Goal: Task Accomplishment & Management: Complete application form

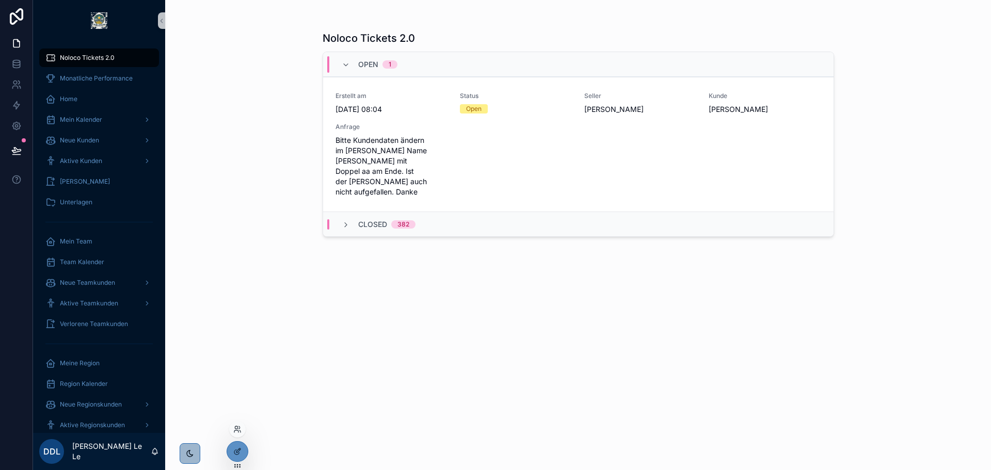
click at [236, 423] on div at bounding box center [237, 429] width 17 height 17
click at [241, 431] on icon at bounding box center [237, 429] width 8 height 8
click at [359, 243] on input "text" at bounding box center [422, 240] width 190 height 17
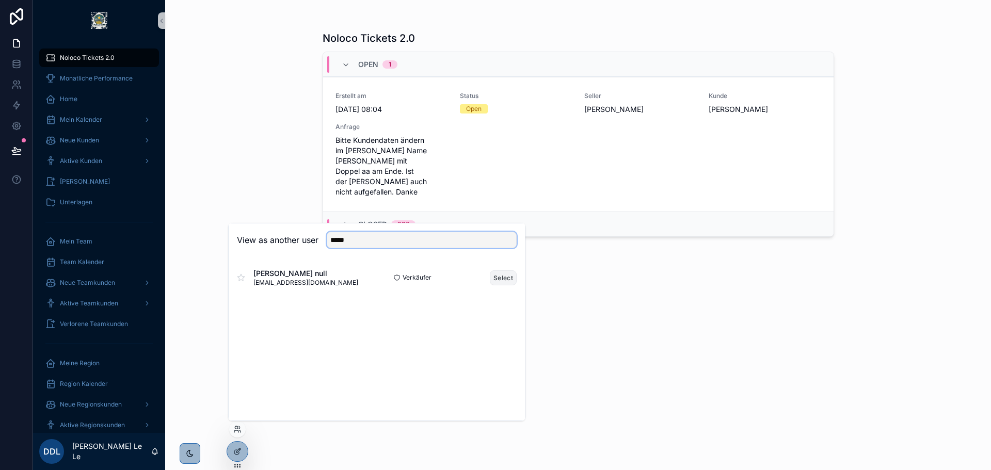
type input "*****"
click at [498, 277] on button "Select" at bounding box center [503, 277] width 27 height 15
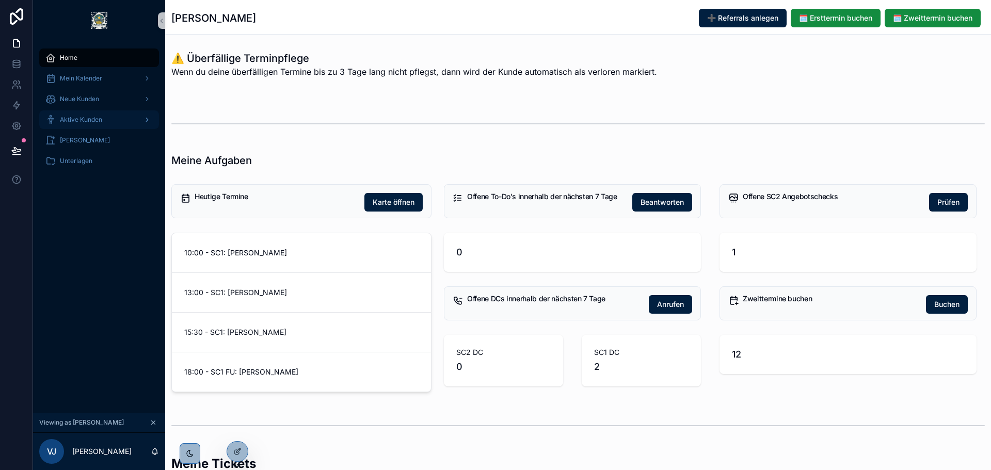
click at [111, 113] on div "Aktive Kunden" at bounding box center [98, 119] width 107 height 17
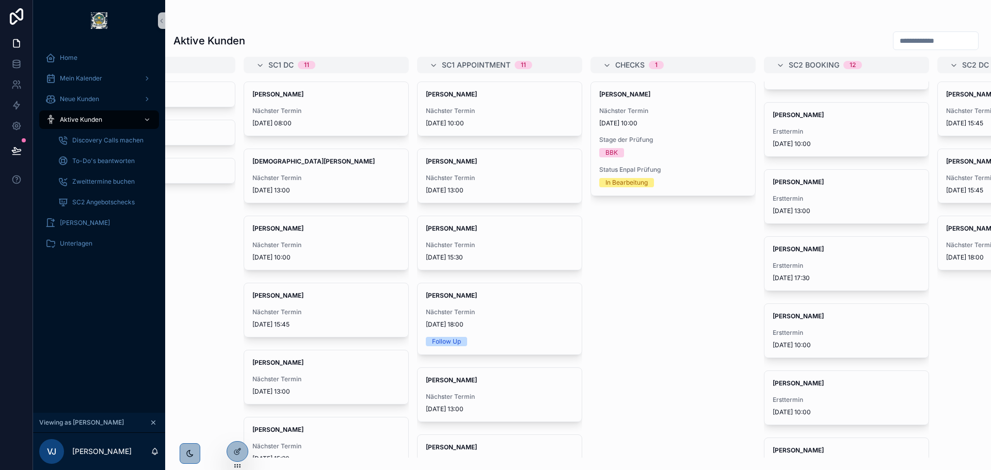
scroll to position [258, 0]
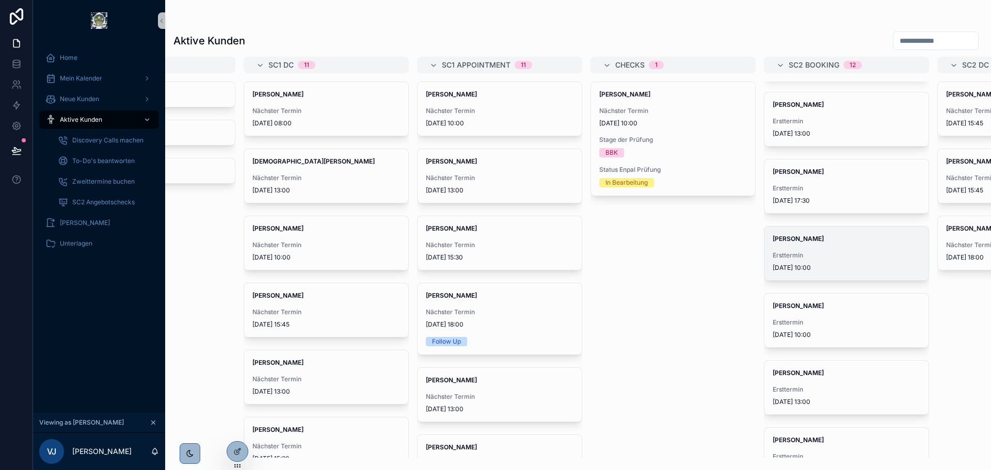
click at [818, 238] on span "Jürgen Lingen" at bounding box center [846, 239] width 148 height 8
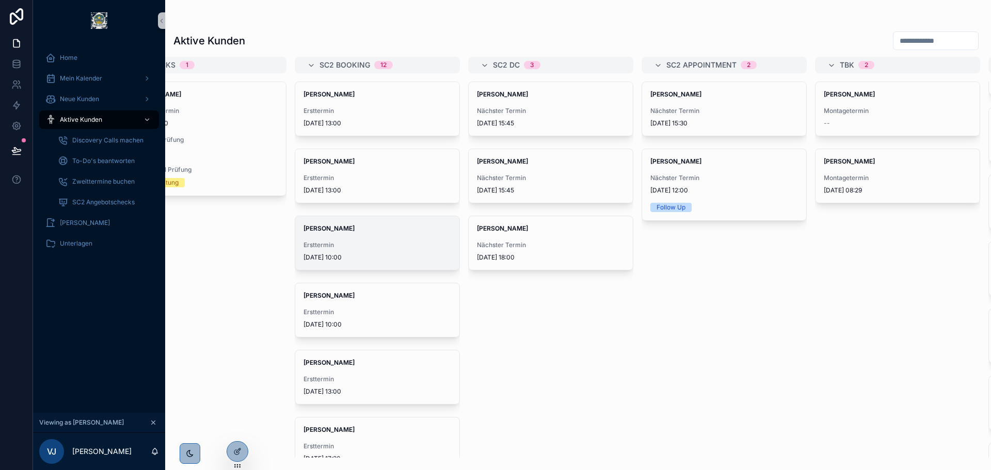
scroll to position [0, 537]
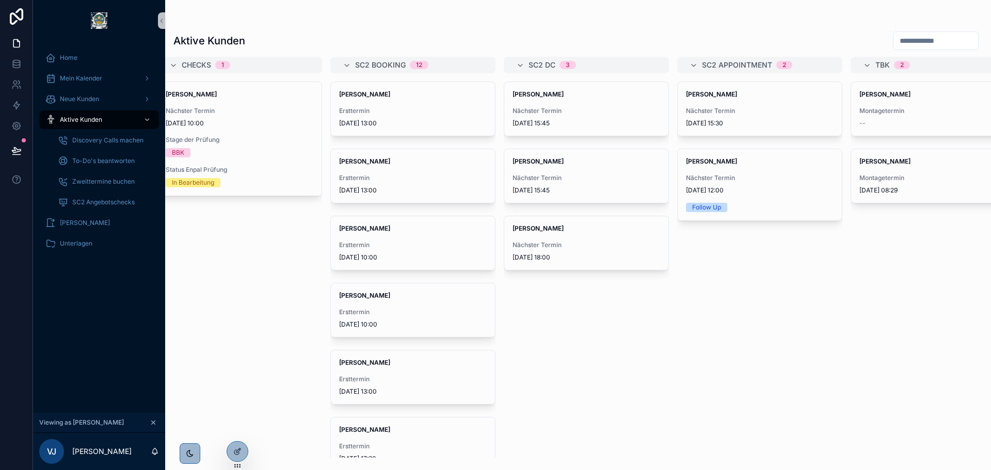
click at [602, 65] on div "SC2 DC 3" at bounding box center [592, 65] width 128 height 17
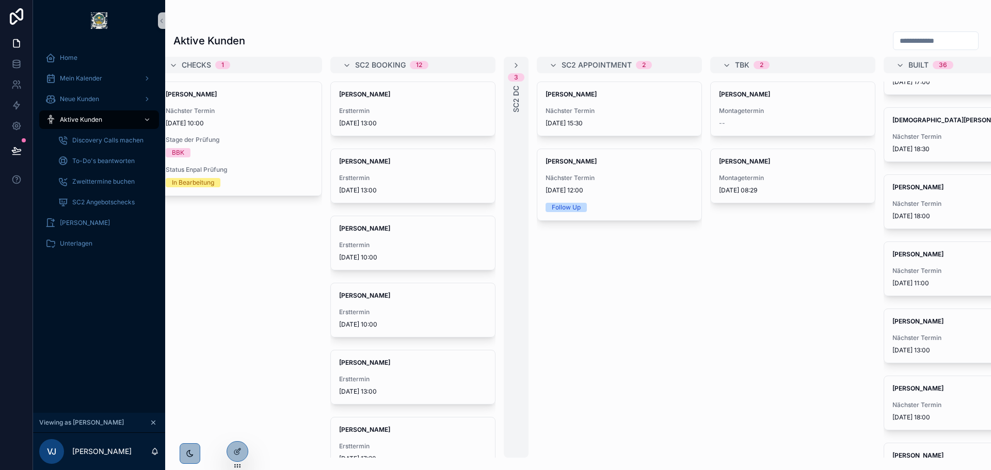
click at [521, 66] on div "3 SC2 DC" at bounding box center [516, 257] width 25 height 401
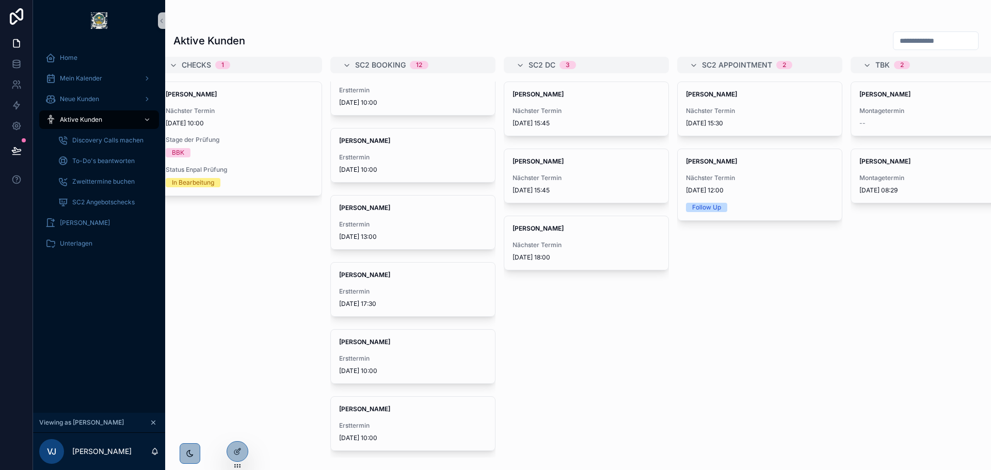
scroll to position [310, 0]
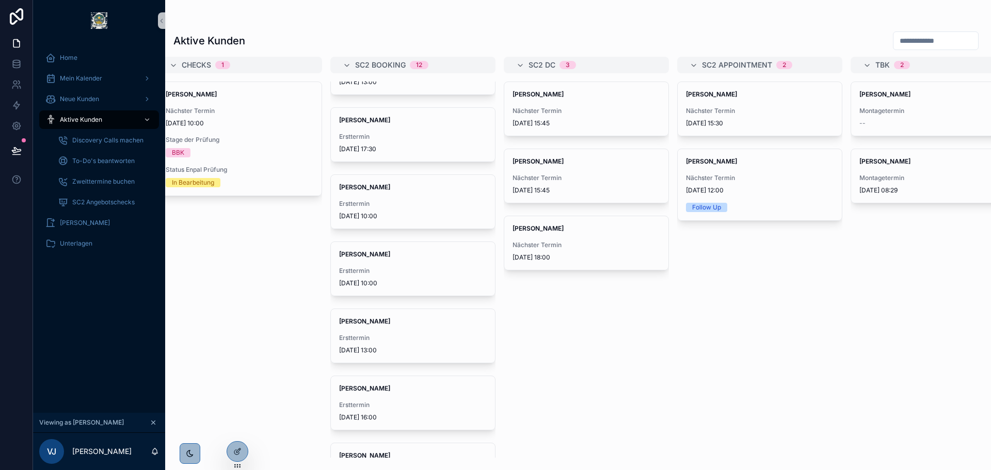
click at [628, 436] on div "Timo Hinz Nächster Termin 9.7.2024 15:45 Gertrud Schreiber-Flüchter Nächster Te…" at bounding box center [586, 270] width 165 height 376
drag, startPoint x: 154, startPoint y: 423, endPoint x: 70, endPoint y: 433, distance: 84.2
click at [154, 423] on icon "scrollable content" at bounding box center [154, 423] width 4 height 4
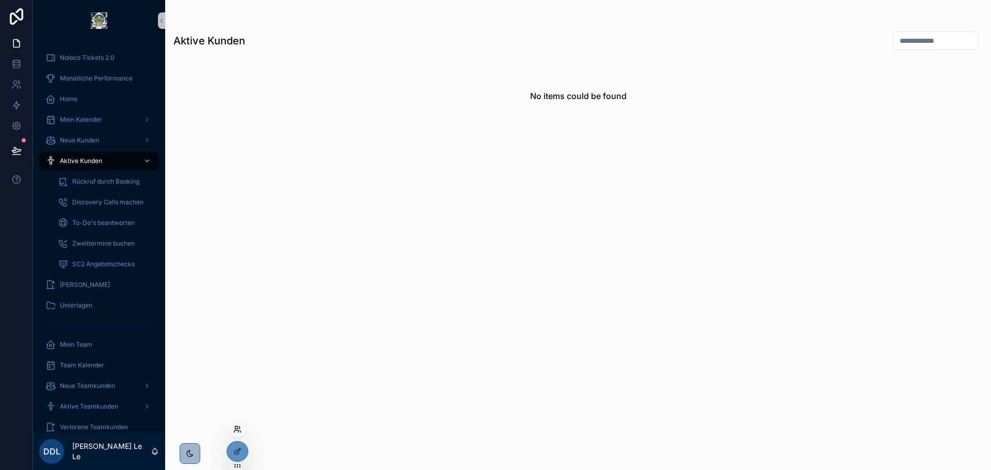
click at [239, 432] on icon at bounding box center [237, 429] width 8 height 8
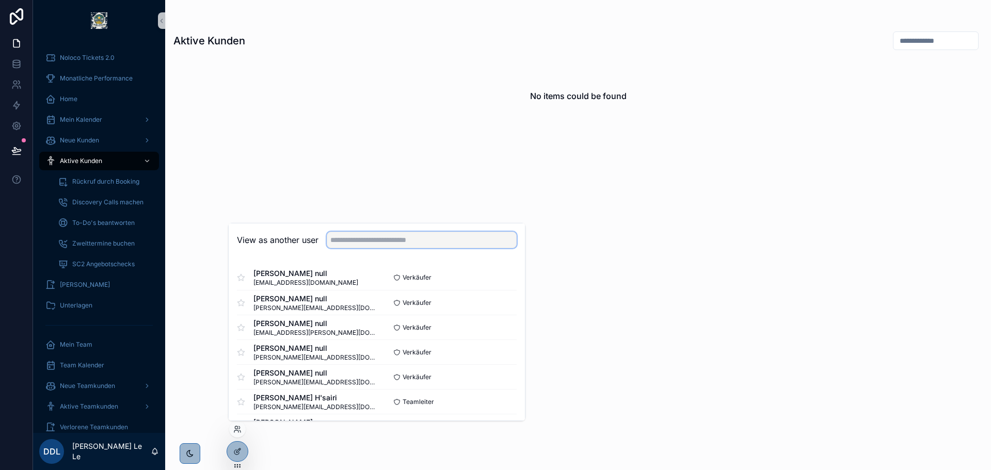
click at [384, 241] on input "text" at bounding box center [422, 240] width 190 height 17
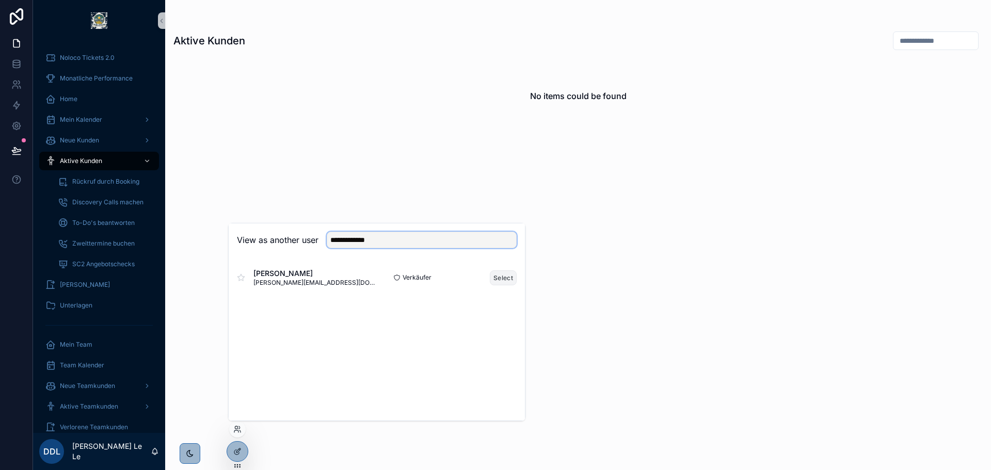
type input "**********"
click at [508, 280] on button "Select" at bounding box center [503, 277] width 27 height 15
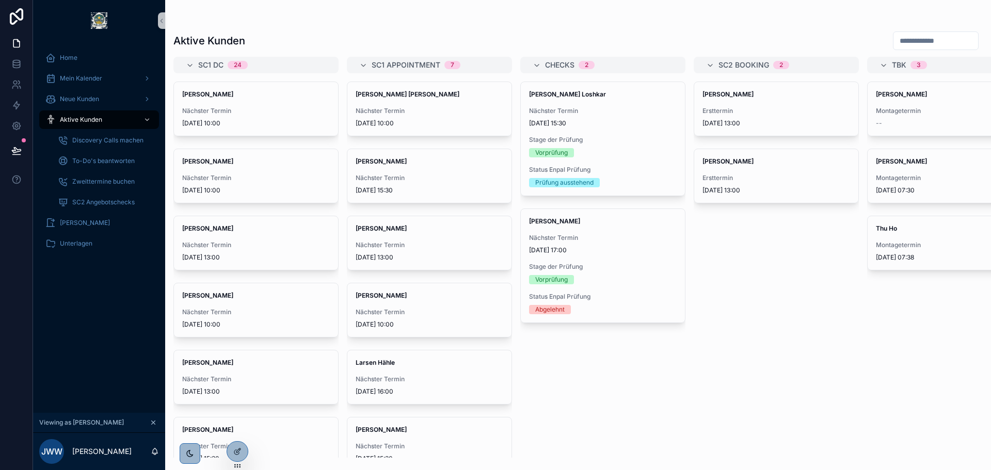
click at [604, 67] on div "Checks 2" at bounding box center [609, 65] width 128 height 17
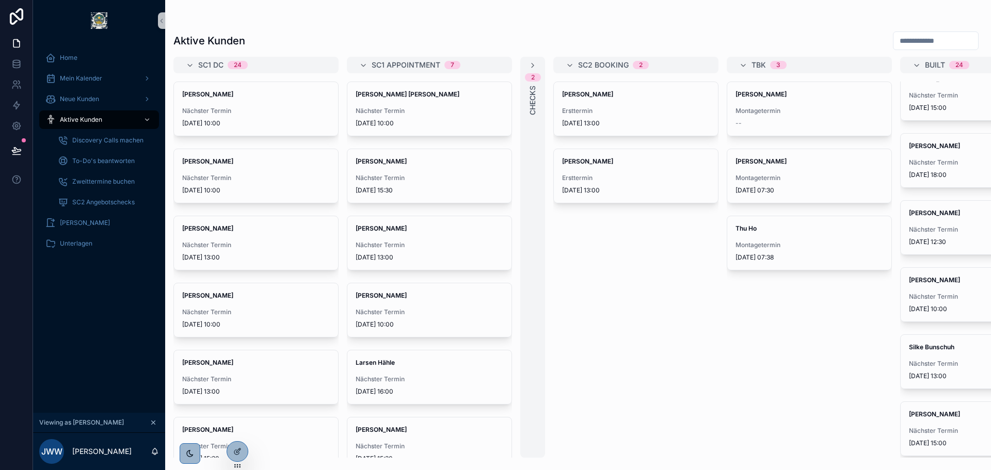
click at [607, 66] on span "SC2 Booking" at bounding box center [603, 65] width 51 height 10
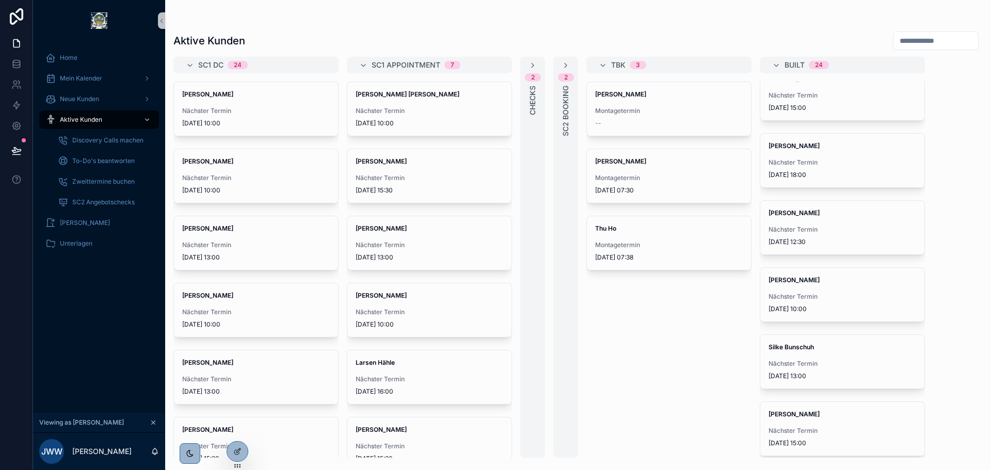
click at [540, 57] on div "2 Checks" at bounding box center [532, 257] width 25 height 401
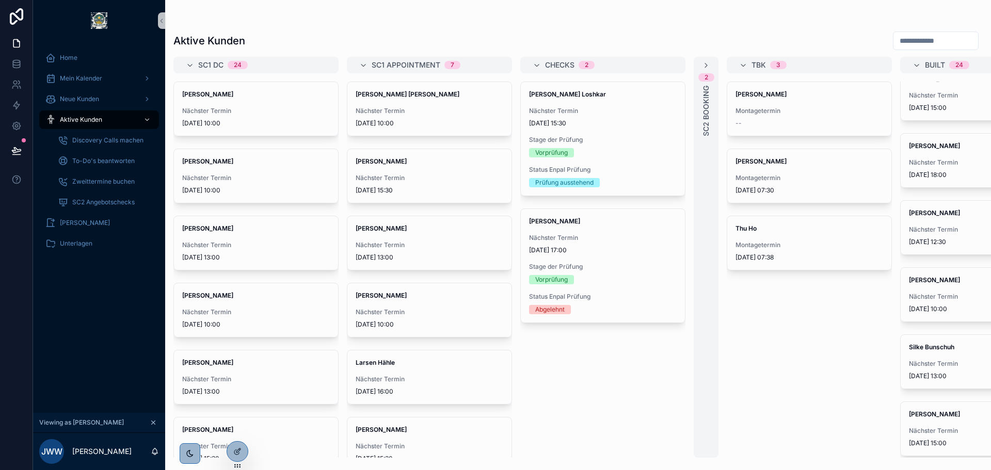
click at [714, 71] on div "2 SC2 Booking" at bounding box center [705, 257] width 25 height 401
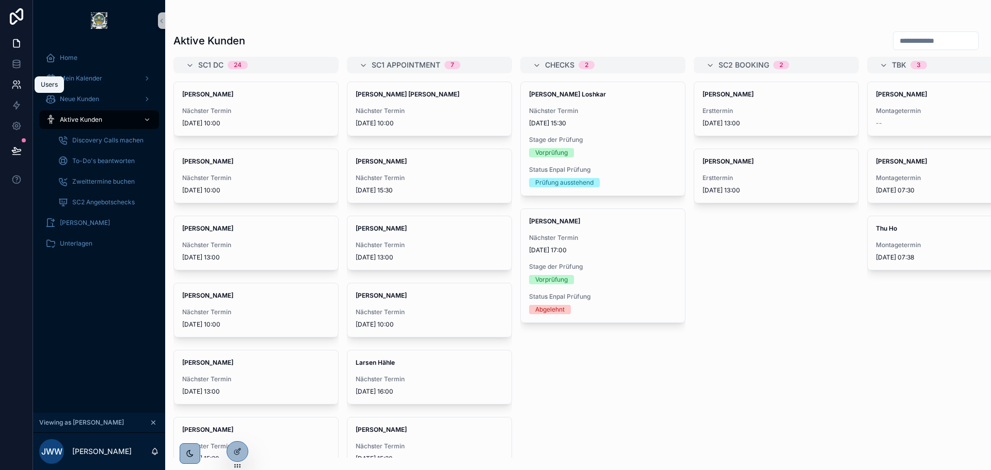
click at [18, 79] on icon at bounding box center [16, 84] width 10 height 10
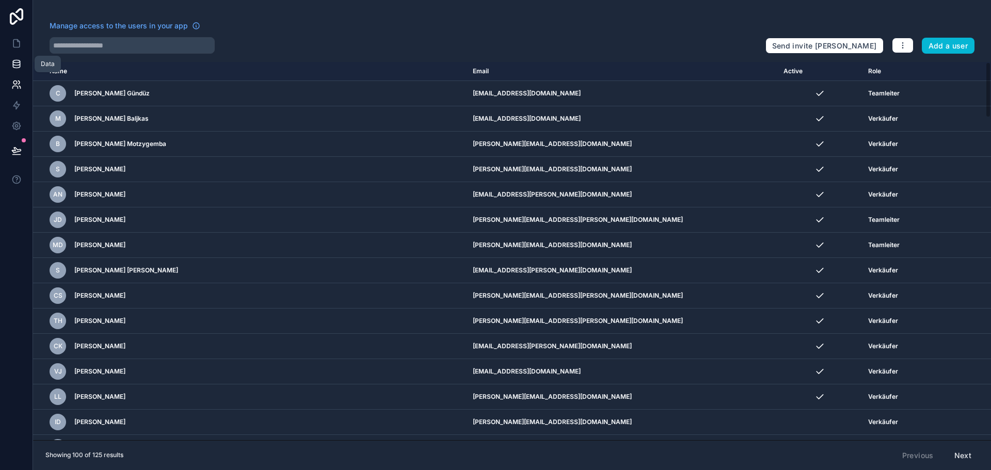
click at [18, 54] on link at bounding box center [16, 64] width 33 height 21
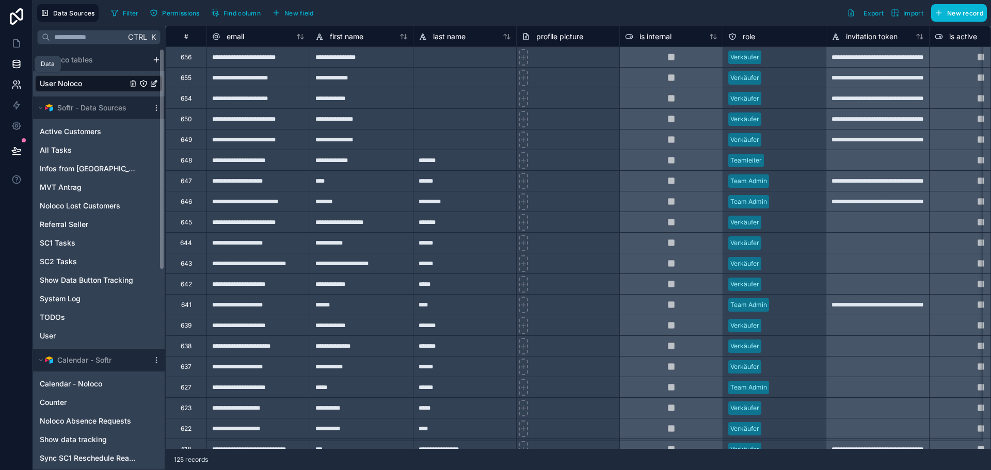
click at [19, 84] on icon at bounding box center [16, 84] width 10 height 10
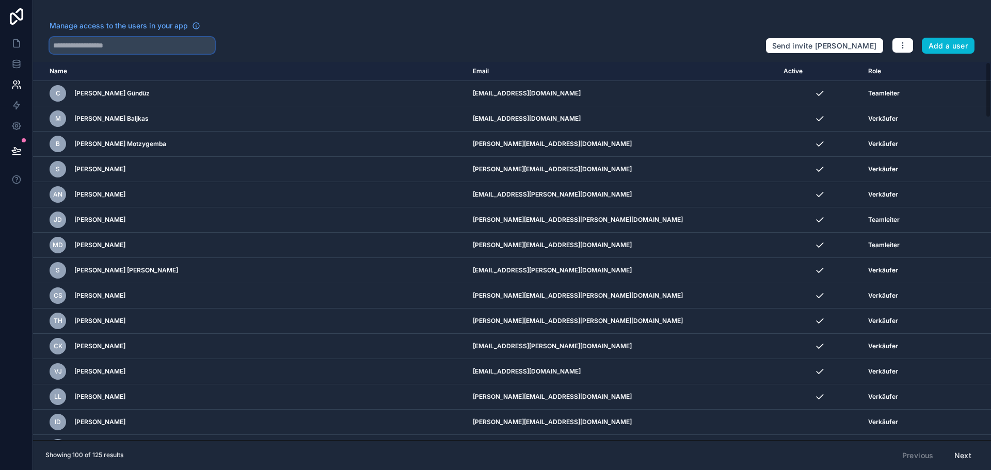
click at [120, 41] on input "text" at bounding box center [132, 45] width 165 height 17
click at [13, 56] on link at bounding box center [16, 64] width 33 height 21
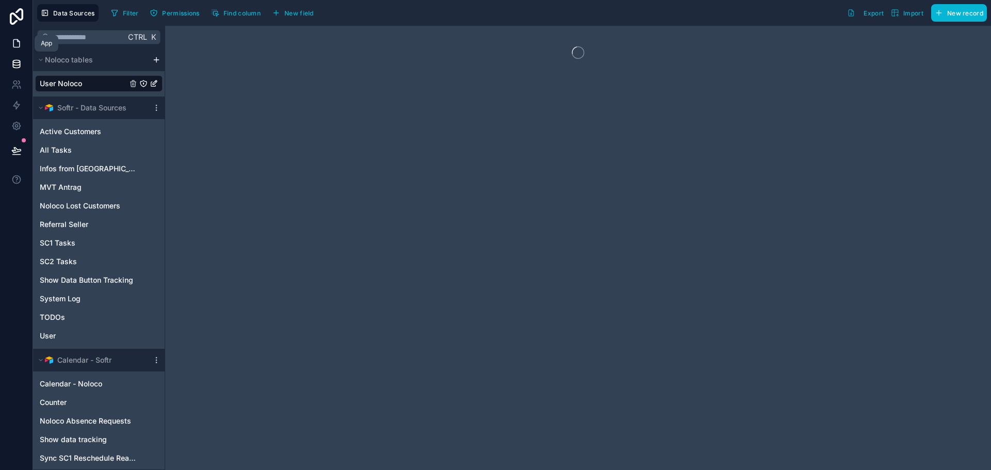
click at [23, 51] on link at bounding box center [16, 43] width 33 height 21
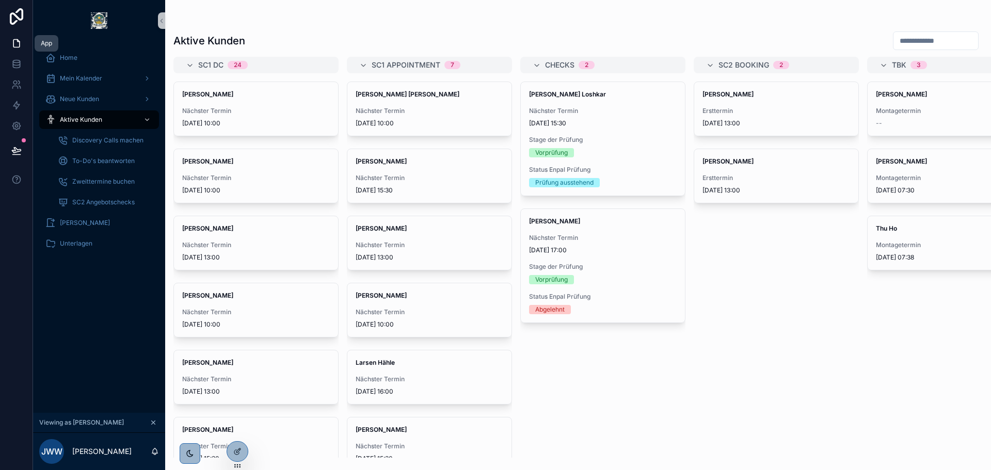
click at [24, 45] on link at bounding box center [16, 43] width 33 height 21
click at [16, 75] on link at bounding box center [16, 84] width 33 height 21
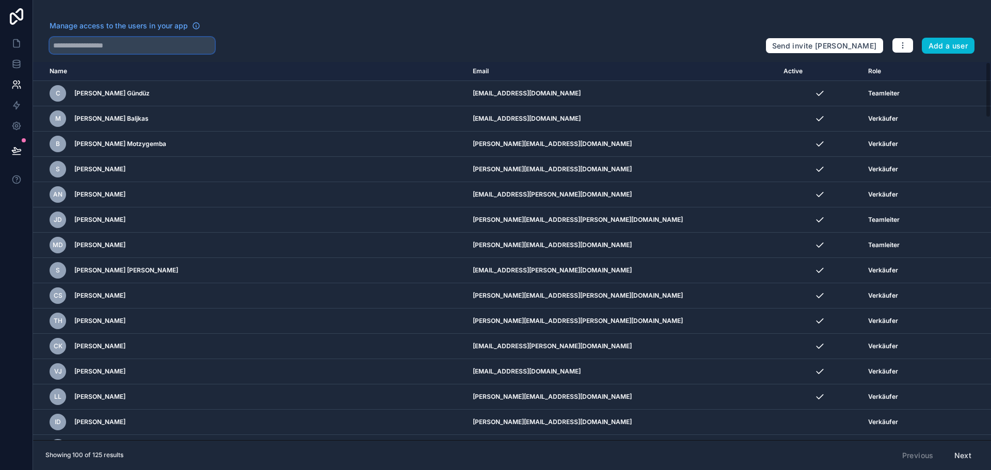
click at [163, 41] on input "text" at bounding box center [132, 45] width 165 height 17
type input "*"
click at [14, 54] on link at bounding box center [16, 64] width 33 height 21
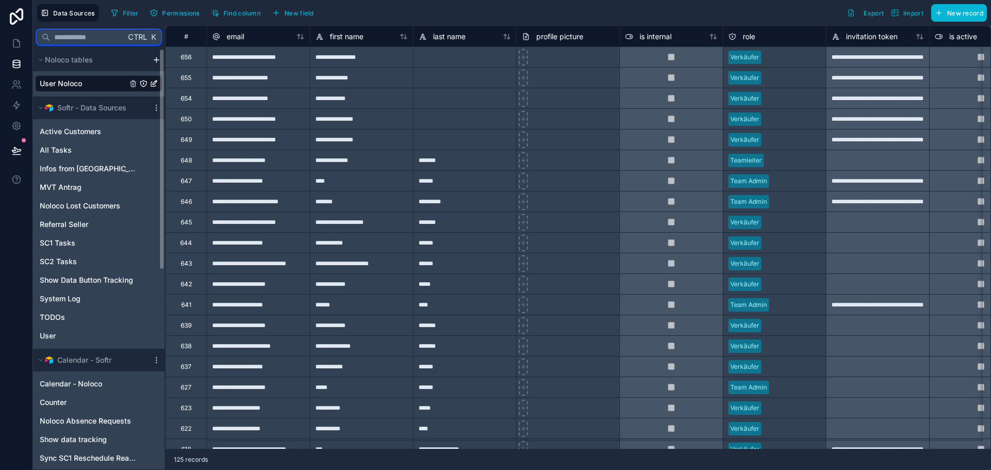
click at [110, 36] on input "text" at bounding box center [87, 37] width 75 height 19
click at [88, 135] on span "Active Customers" at bounding box center [70, 131] width 61 height 10
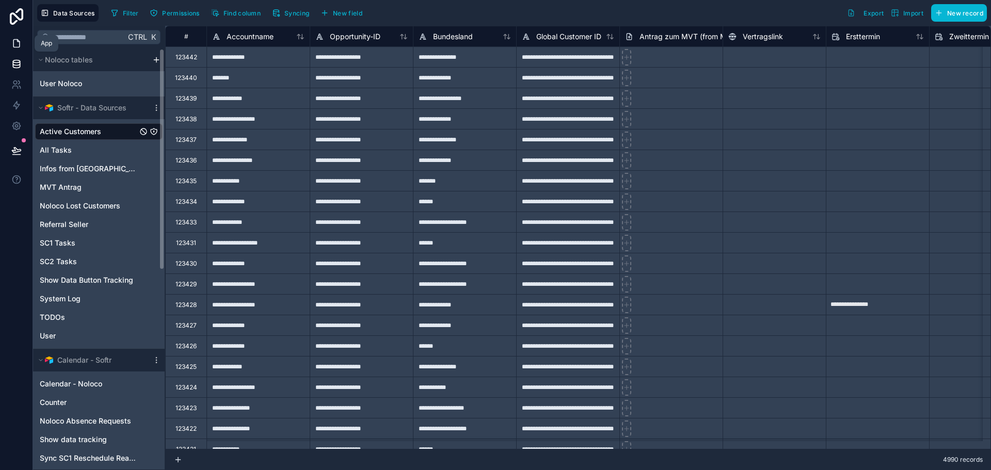
click at [12, 46] on icon at bounding box center [16, 43] width 10 height 10
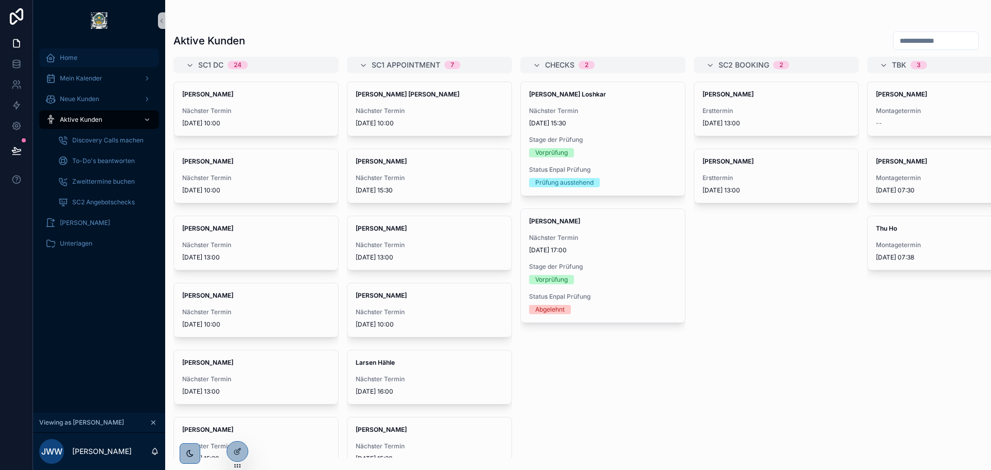
click at [73, 56] on span "Home" at bounding box center [69, 58] width 18 height 8
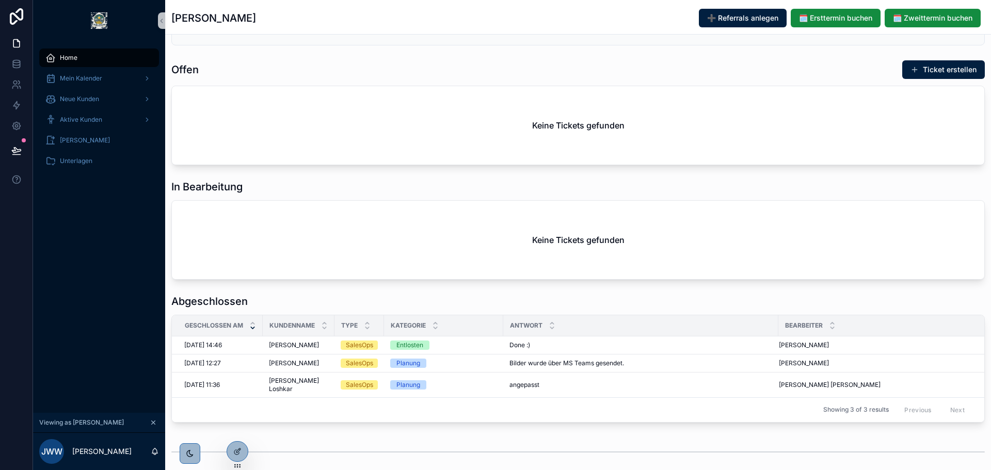
scroll to position [315, 0]
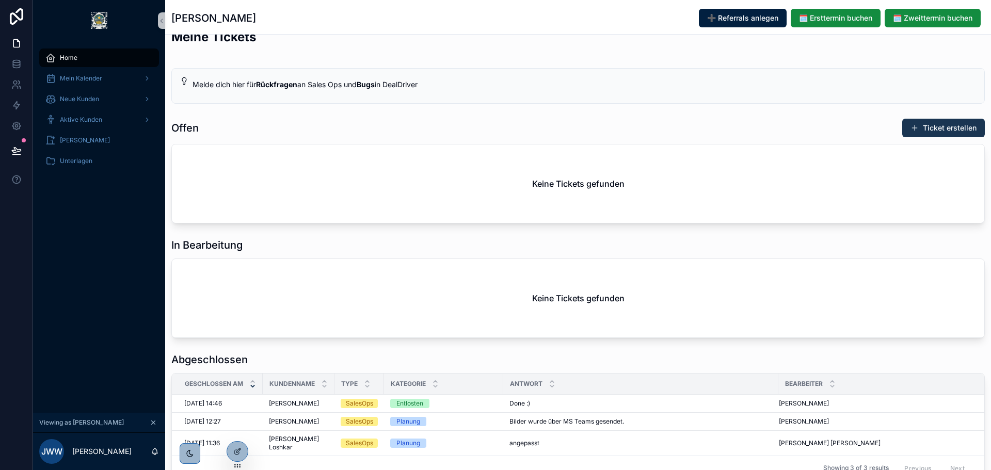
click at [943, 134] on button "Ticket erstellen" at bounding box center [943, 128] width 83 height 19
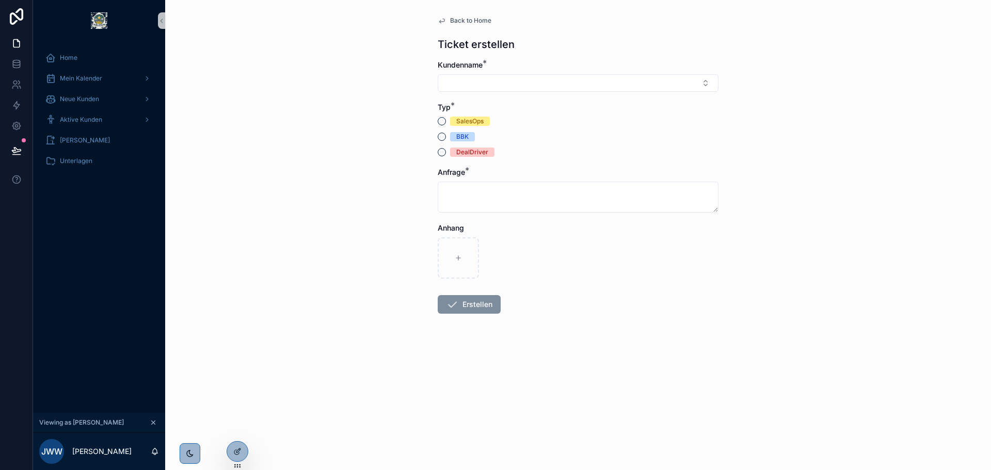
click at [459, 130] on div "SalesOps BBK DealDriver" at bounding box center [578, 137] width 281 height 40
click at [471, 124] on div "SalesOps" at bounding box center [469, 121] width 27 height 9
click at [446, 124] on button "SalesOps" at bounding box center [442, 121] width 8 height 8
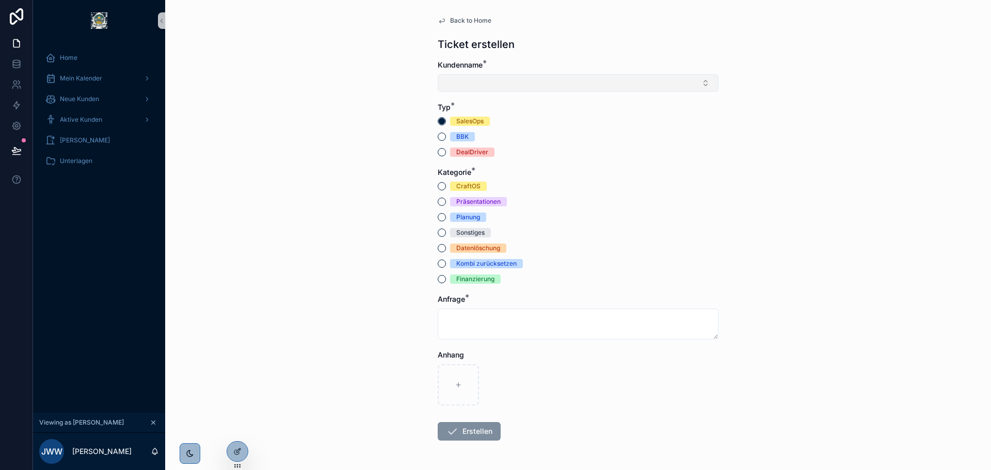
click at [549, 85] on button "Select Button" at bounding box center [578, 83] width 281 height 18
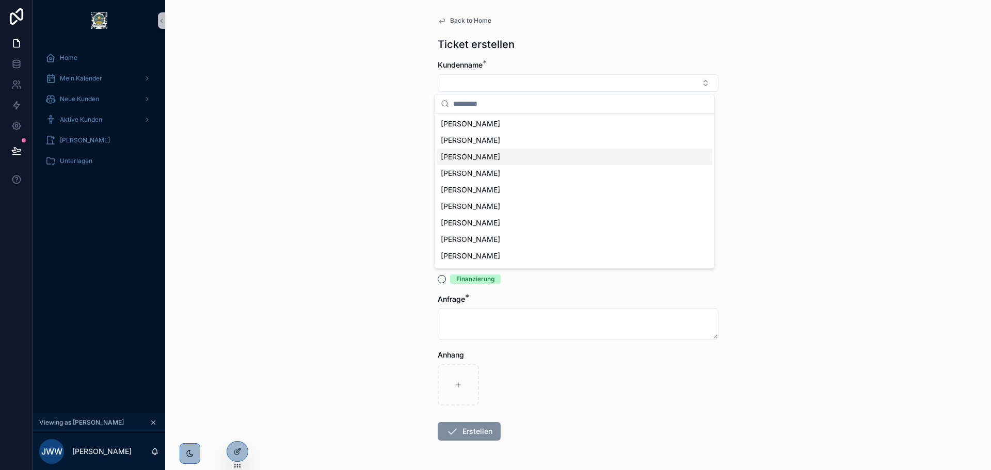
click at [648, 160] on div "Dieter Haack" at bounding box center [575, 157] width 276 height 17
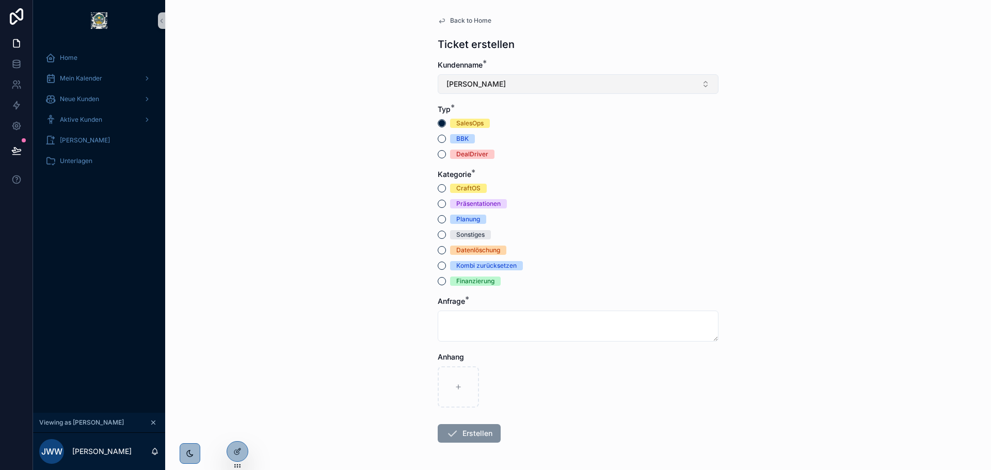
click at [587, 80] on button "Dieter Haack" at bounding box center [578, 84] width 281 height 20
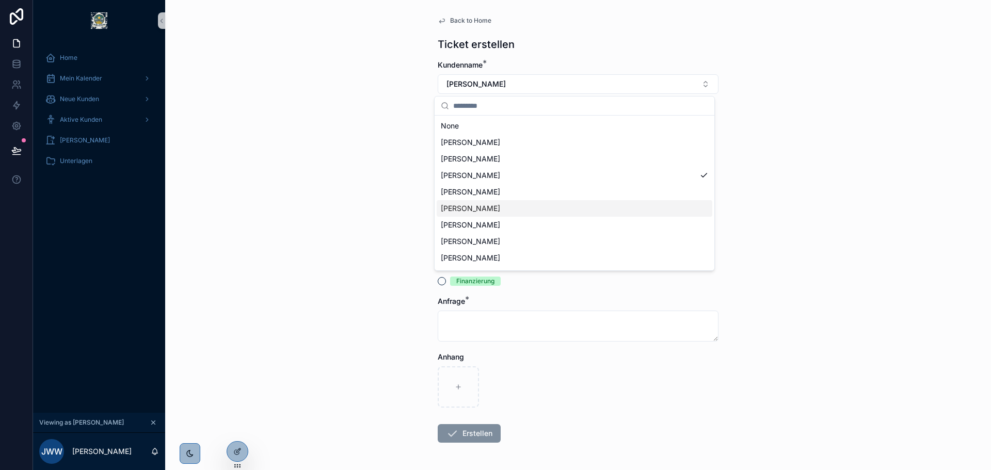
click at [563, 240] on div "Torsten Zeising" at bounding box center [575, 241] width 276 height 17
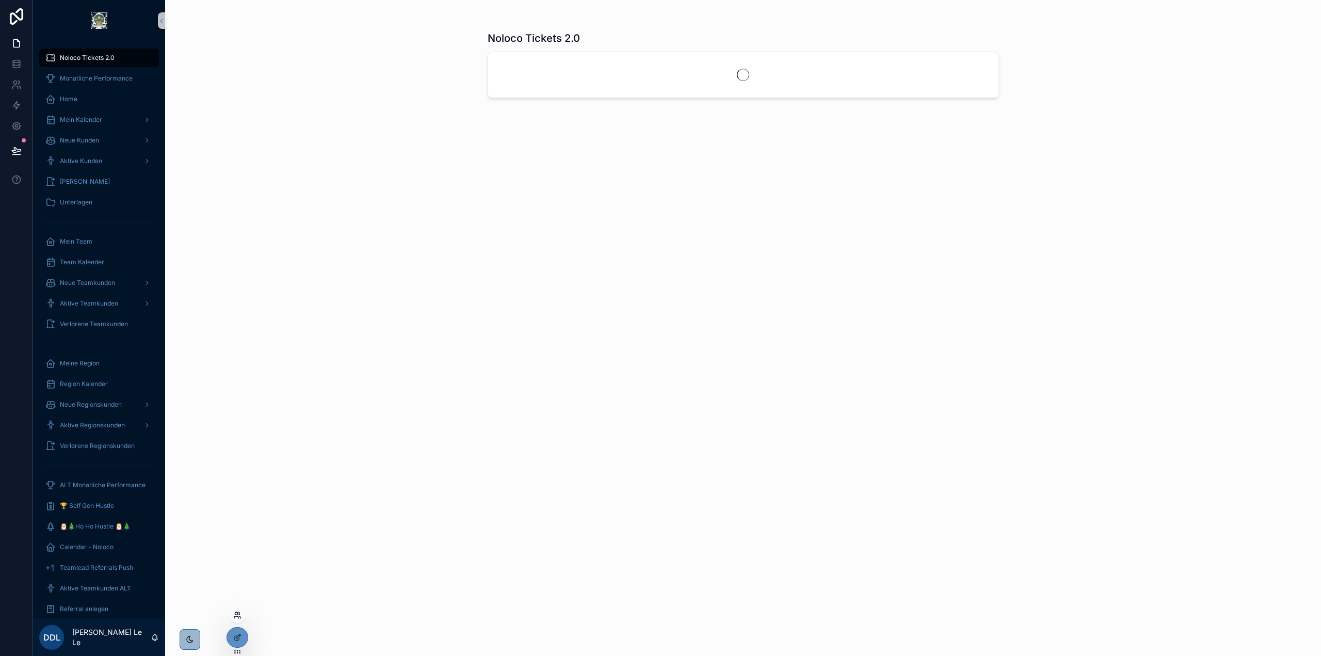
click at [236, 614] on icon at bounding box center [237, 615] width 8 height 8
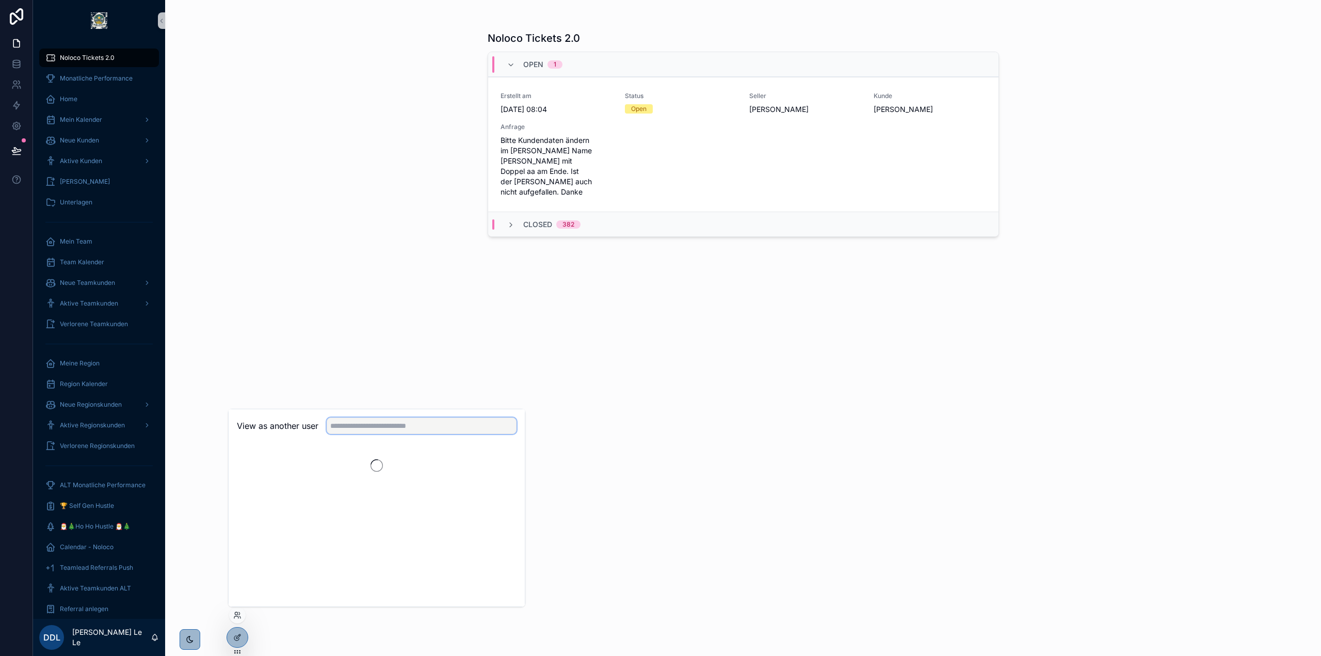
click at [397, 425] on input "text" at bounding box center [422, 425] width 190 height 17
click at [466, 435] on div "View as another user *****" at bounding box center [377, 426] width 296 height 34
click at [465, 427] on input "*****" at bounding box center [422, 425] width 190 height 17
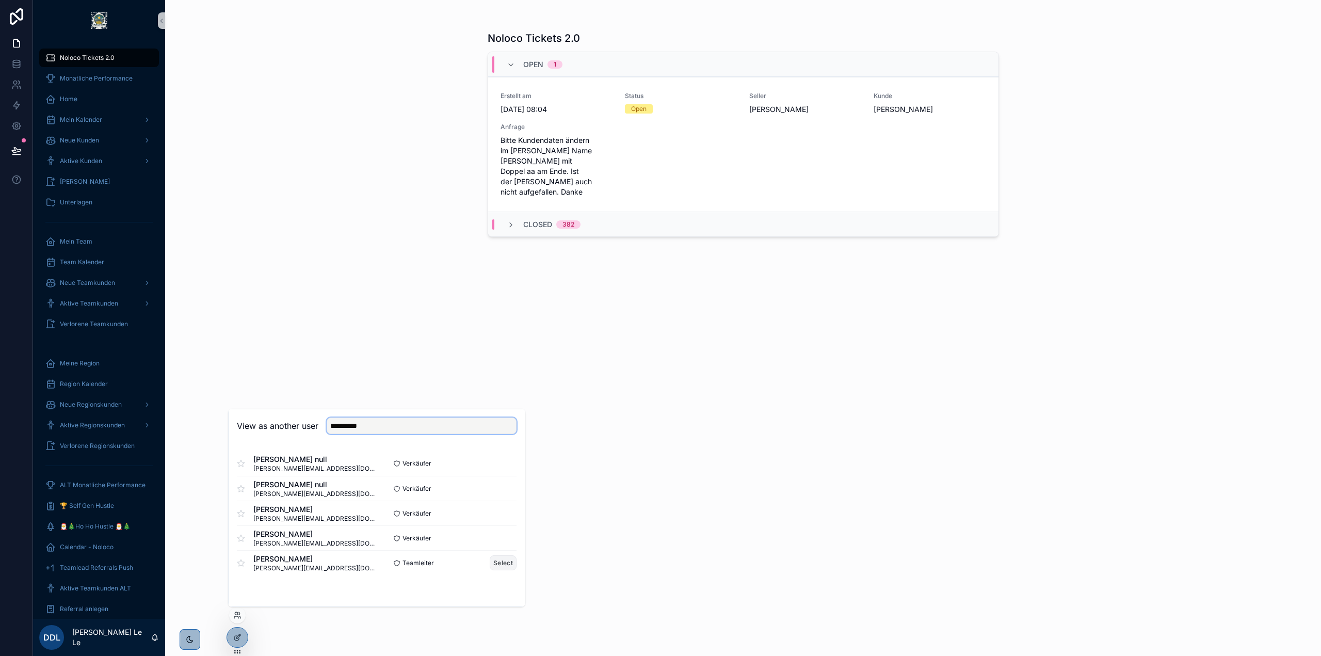
type input "*********"
click at [502, 561] on button "Select" at bounding box center [503, 562] width 27 height 15
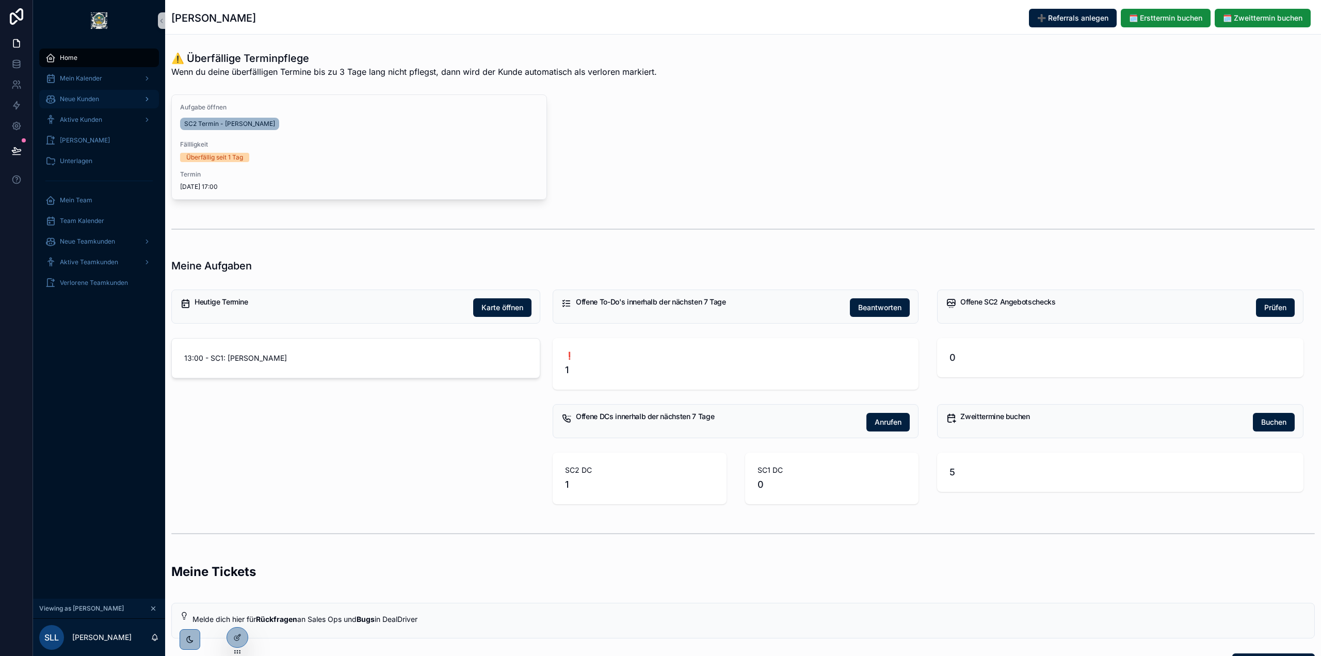
click at [100, 94] on div "Neue Kunden" at bounding box center [98, 99] width 107 height 17
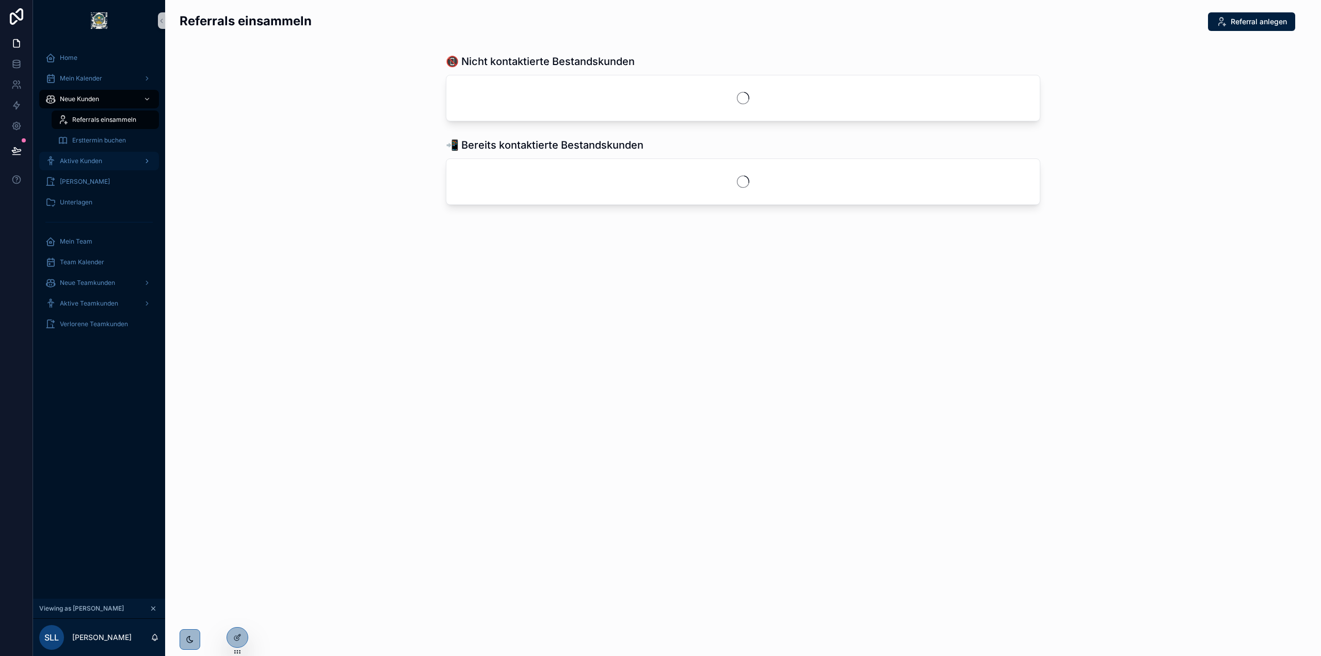
click at [90, 162] on span "Aktive Kunden" at bounding box center [81, 161] width 42 height 8
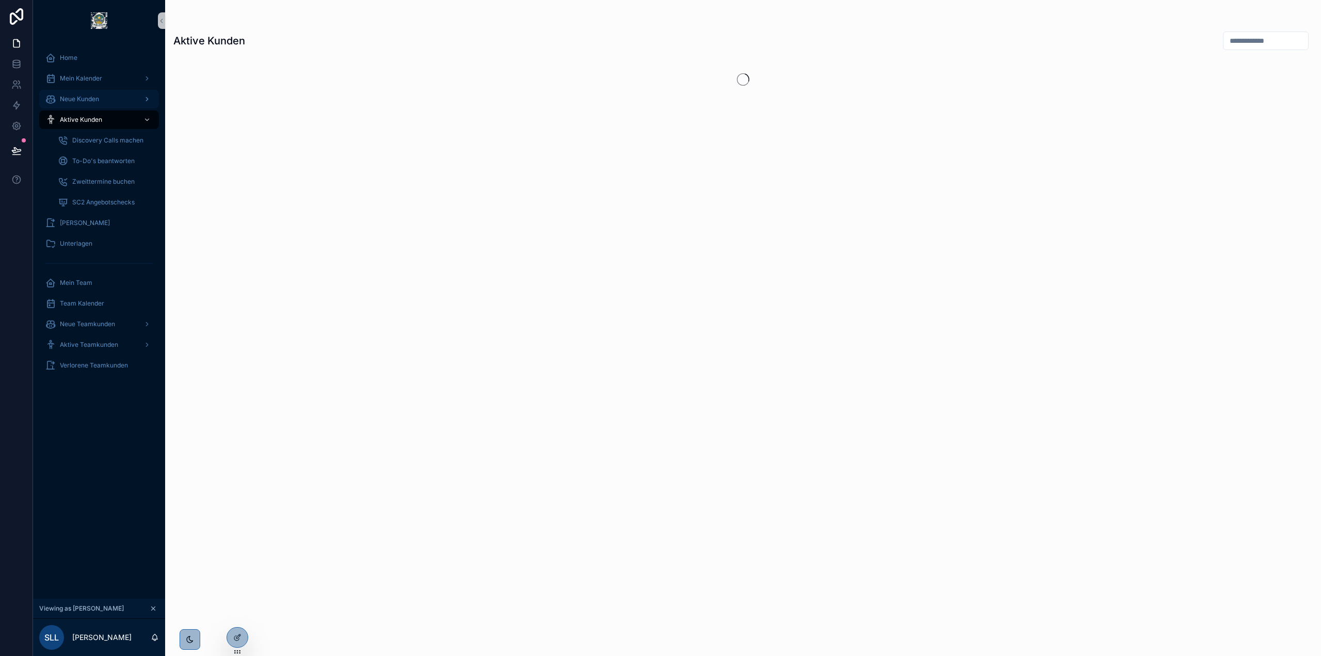
click at [105, 96] on div "Neue Kunden" at bounding box center [98, 99] width 107 height 17
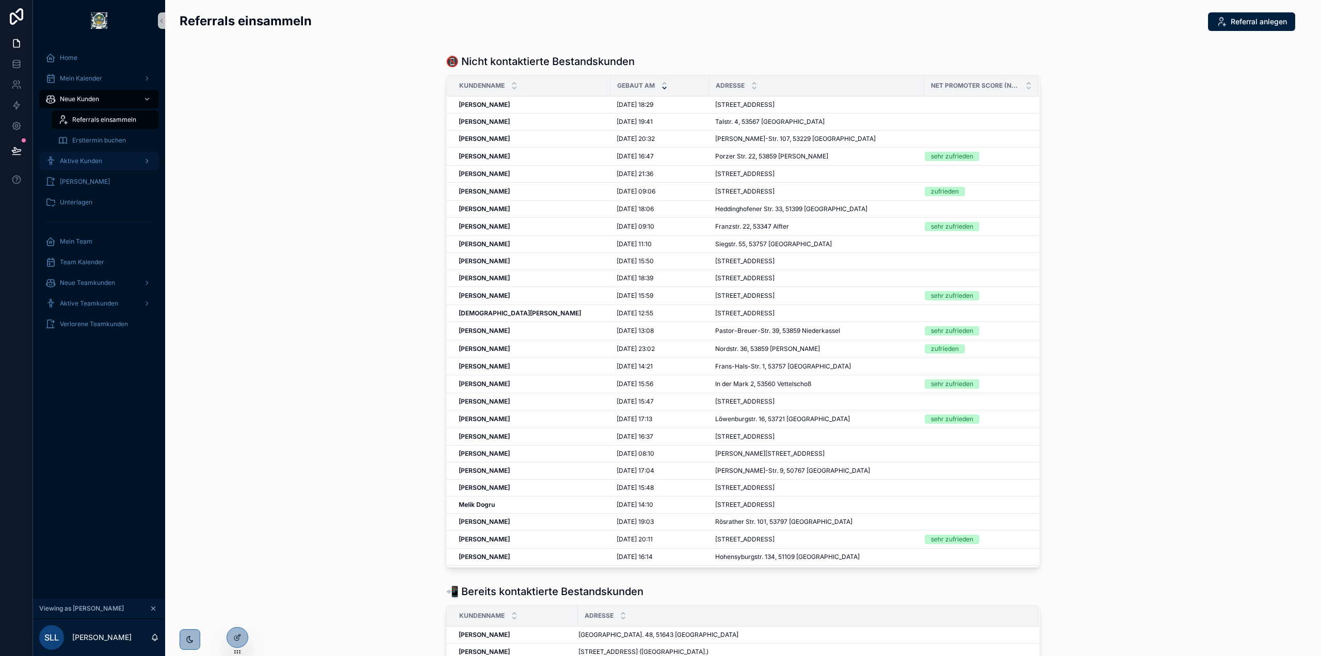
click at [103, 160] on div "Aktive Kunden" at bounding box center [98, 161] width 107 height 17
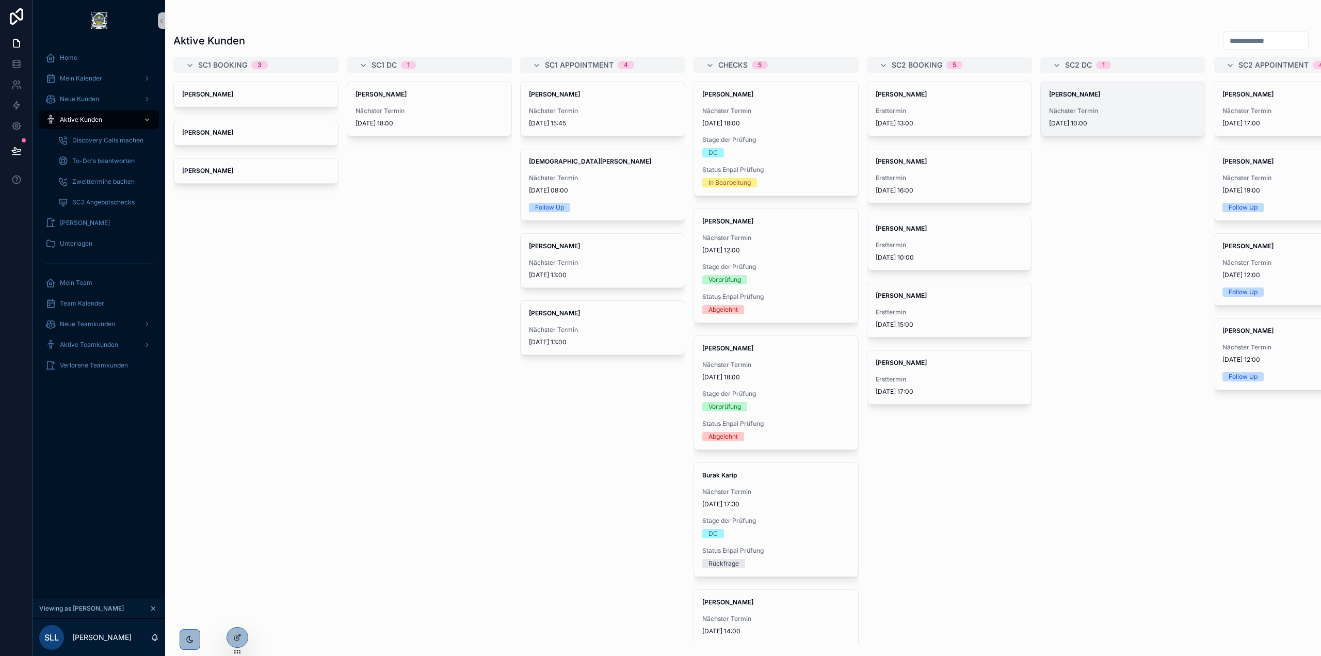
click at [1105, 123] on span "[DATE] 10:00" at bounding box center [1123, 123] width 148 height 8
click at [804, 376] on span "[DATE] 18:00" at bounding box center [776, 377] width 148 height 8
click at [774, 238] on span "Nächster Termin" at bounding box center [776, 238] width 148 height 8
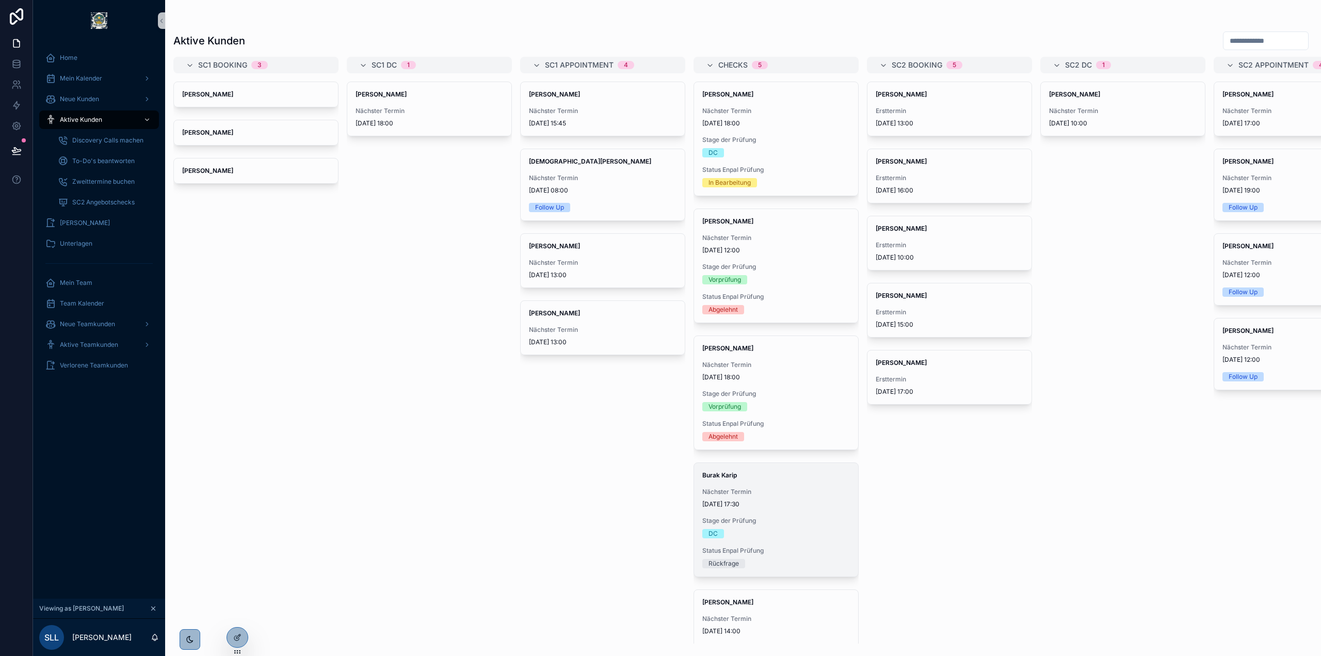
scroll to position [76, 0]
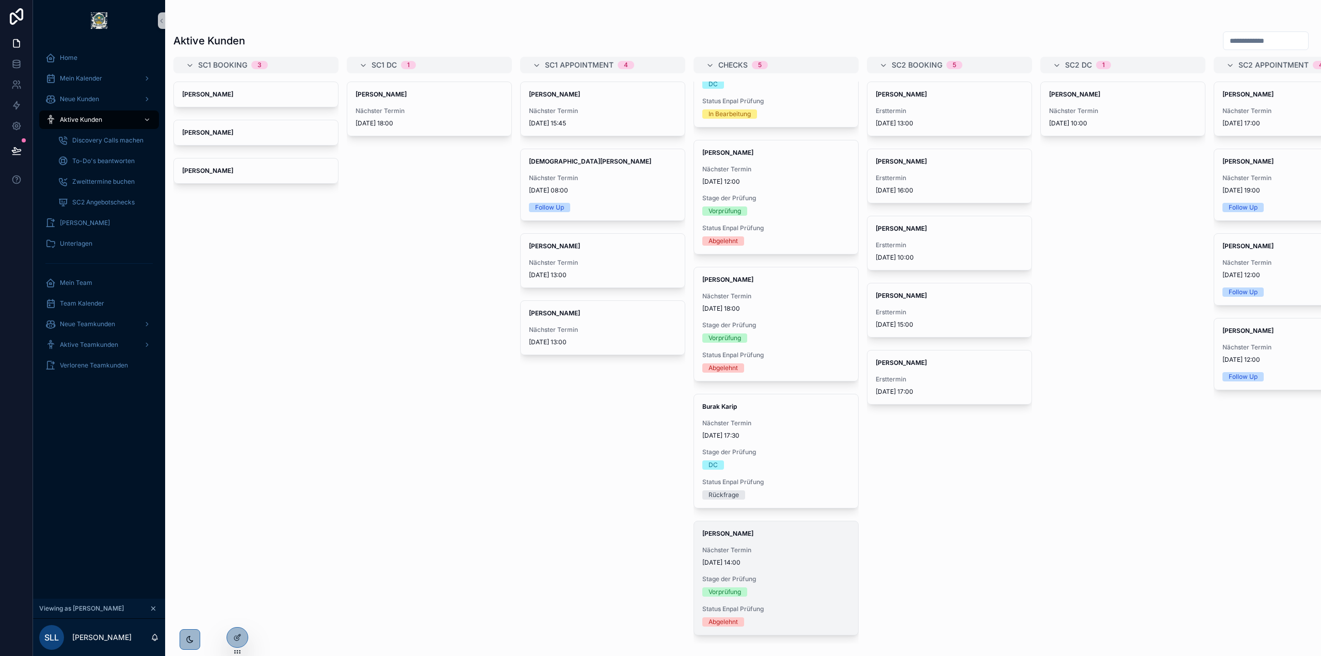
click at [792, 575] on span "Stage der Prüfung" at bounding box center [776, 579] width 148 height 8
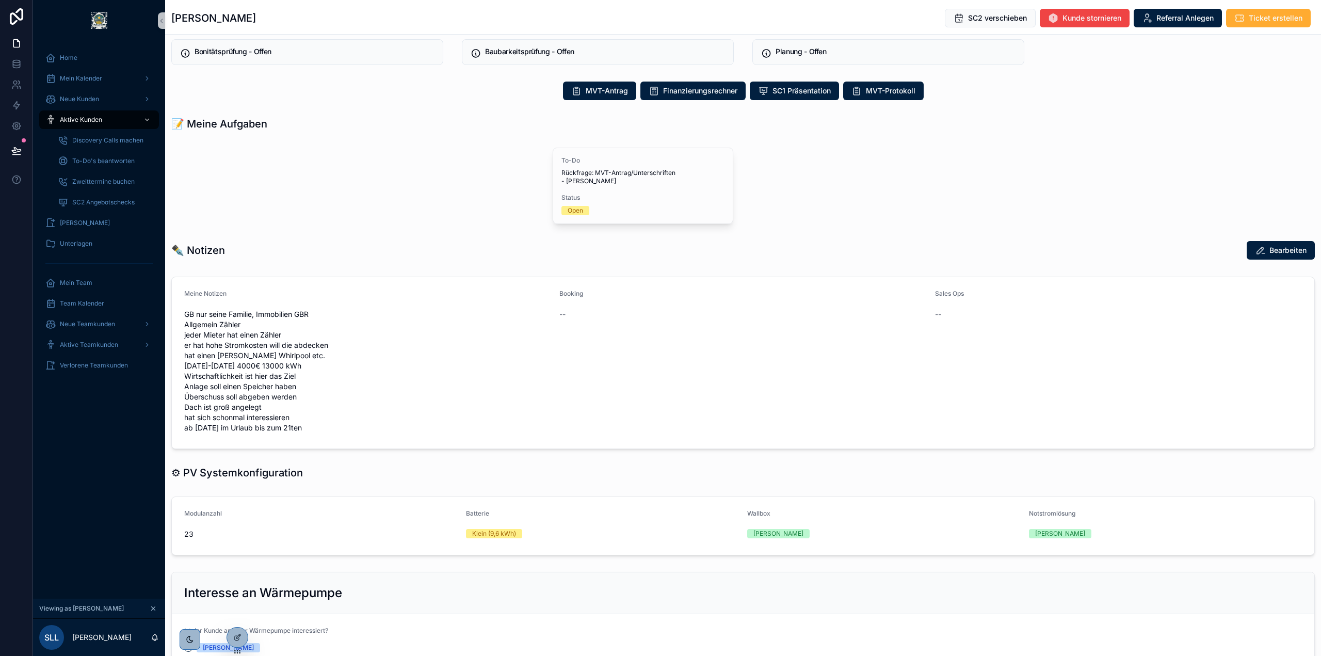
scroll to position [505, 0]
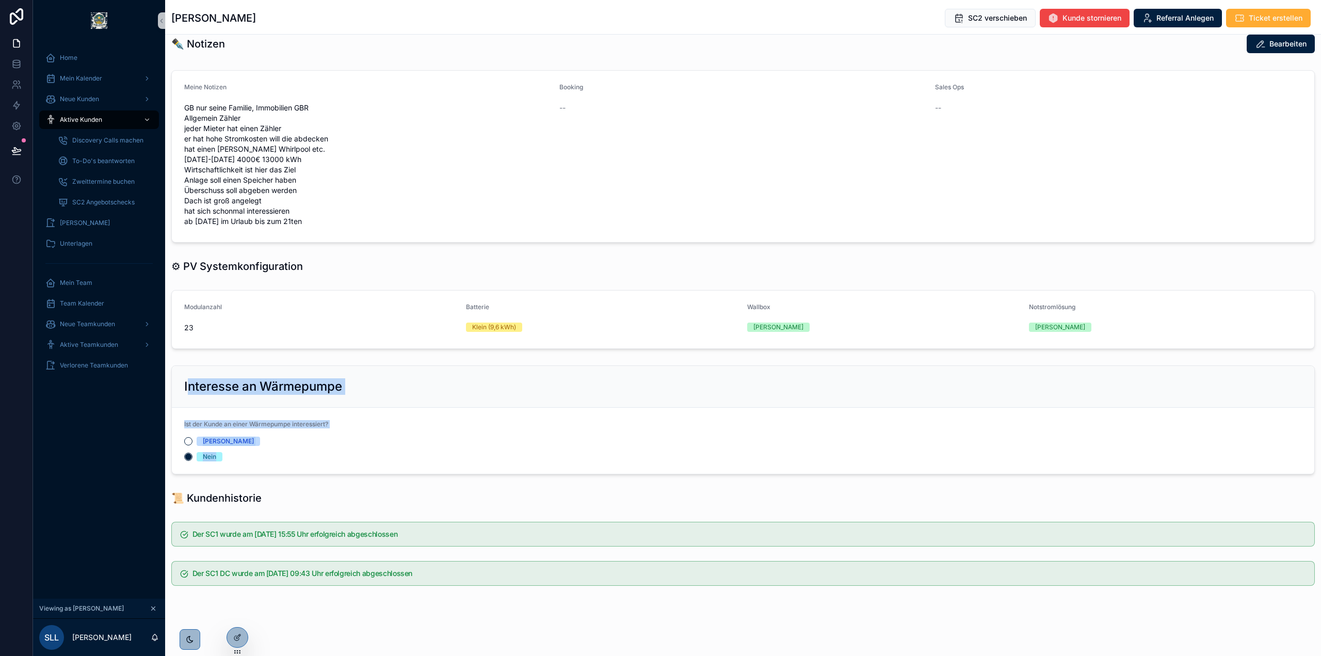
drag, startPoint x: 189, startPoint y: 381, endPoint x: 590, endPoint y: 458, distance: 407.7
click at [590, 458] on div "Interesse an Wärmepumpe Ist der Kunde an einer Wärmepumpe interessiert? Ja Nein" at bounding box center [742, 419] width 1143 height 109
click at [364, 392] on div "Interesse an Wärmepumpe" at bounding box center [743, 386] width 1118 height 17
click at [90, 53] on div "Home" at bounding box center [98, 58] width 107 height 17
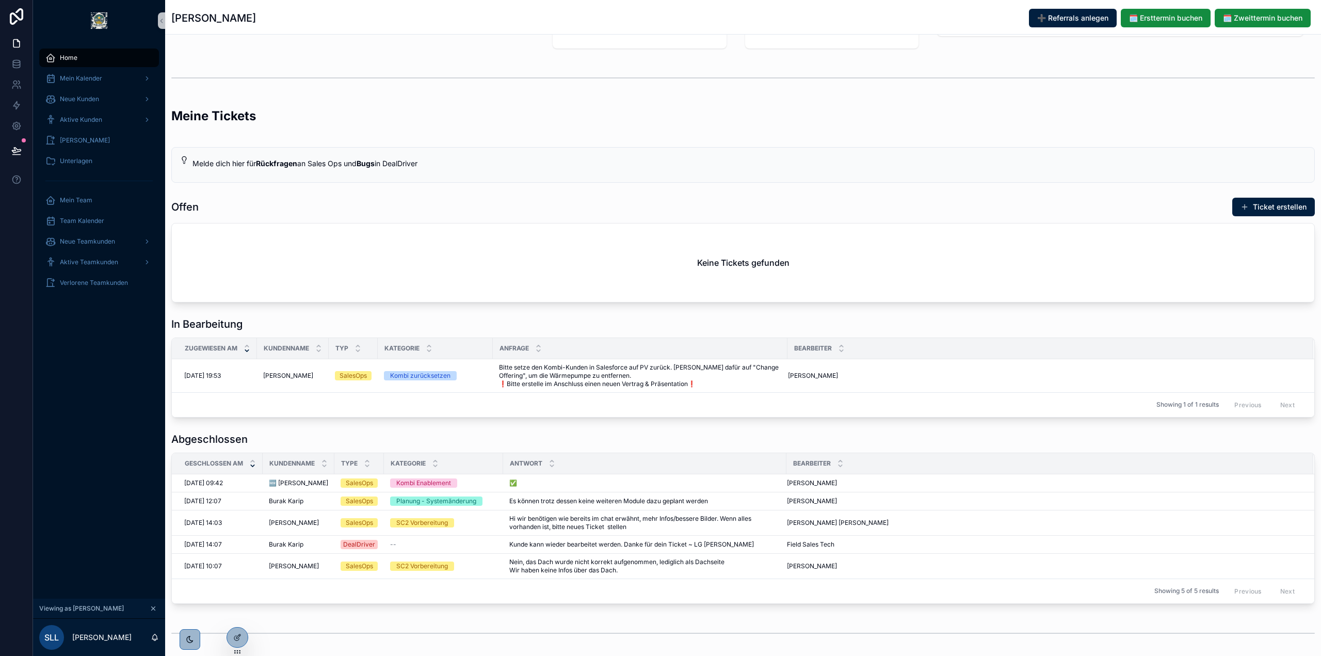
scroll to position [454, 0]
click at [1283, 200] on button "Ticket erstellen" at bounding box center [1273, 209] width 83 height 19
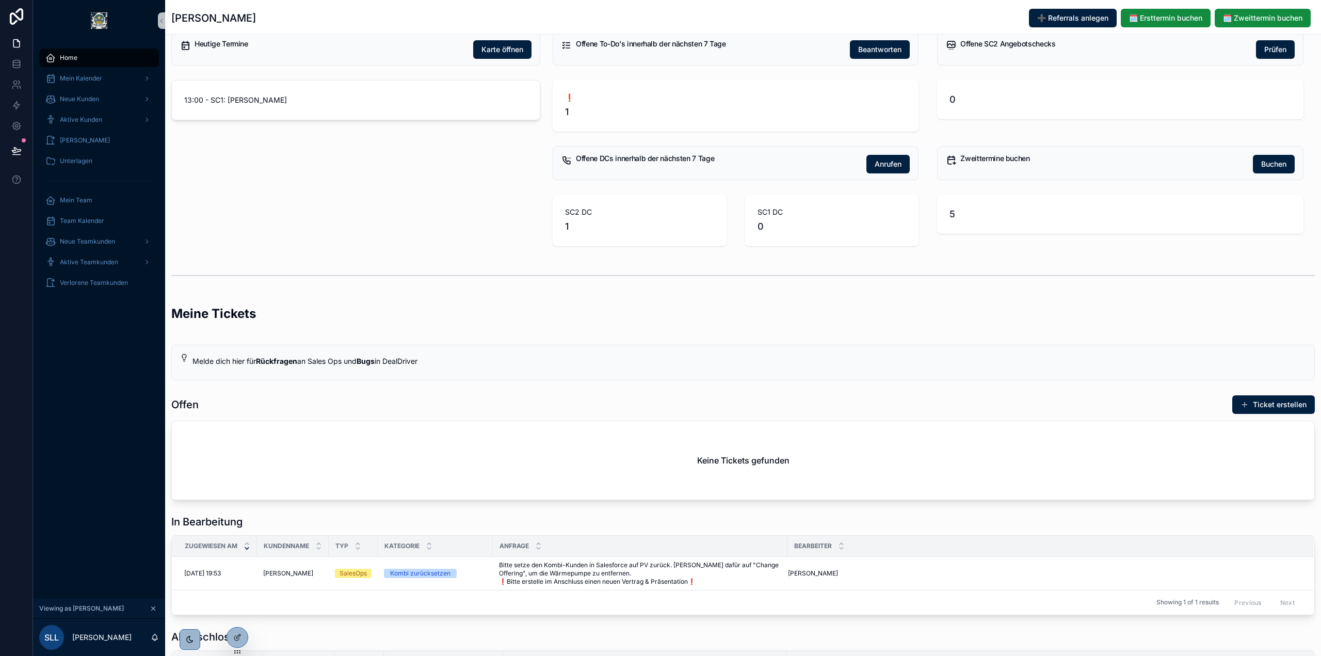
scroll to position [568, 0]
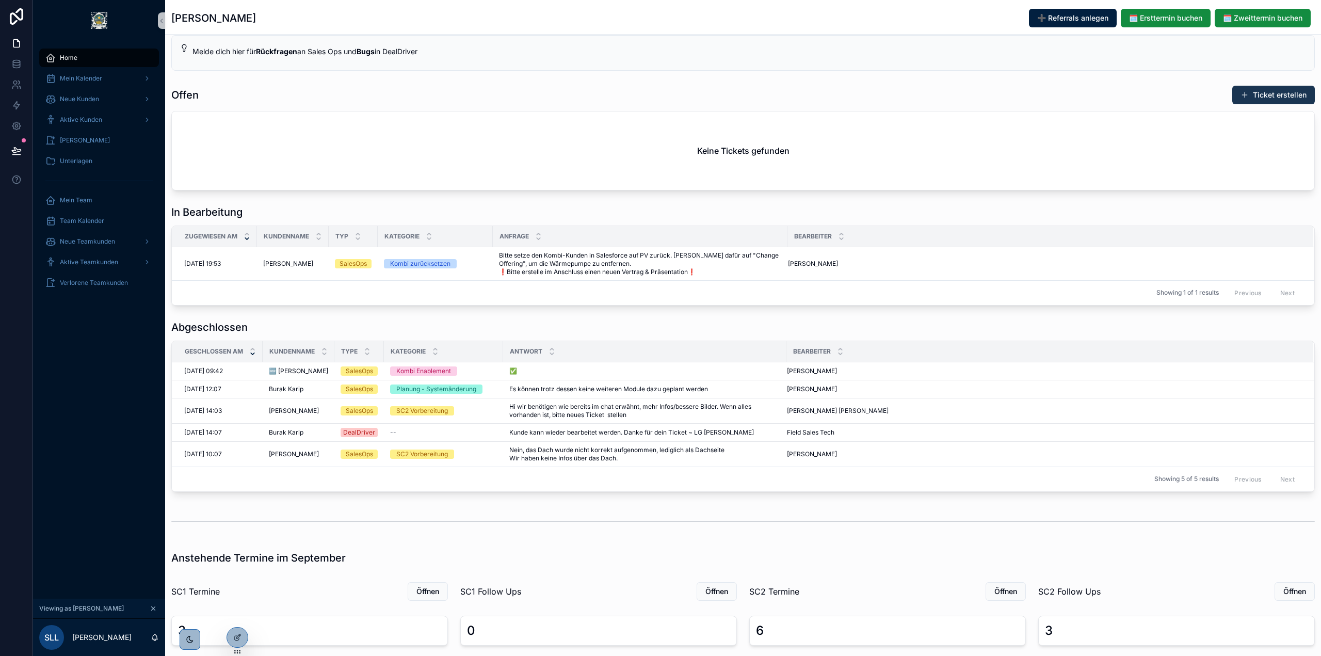
click at [1265, 91] on button "Ticket erstellen" at bounding box center [1273, 95] width 83 height 19
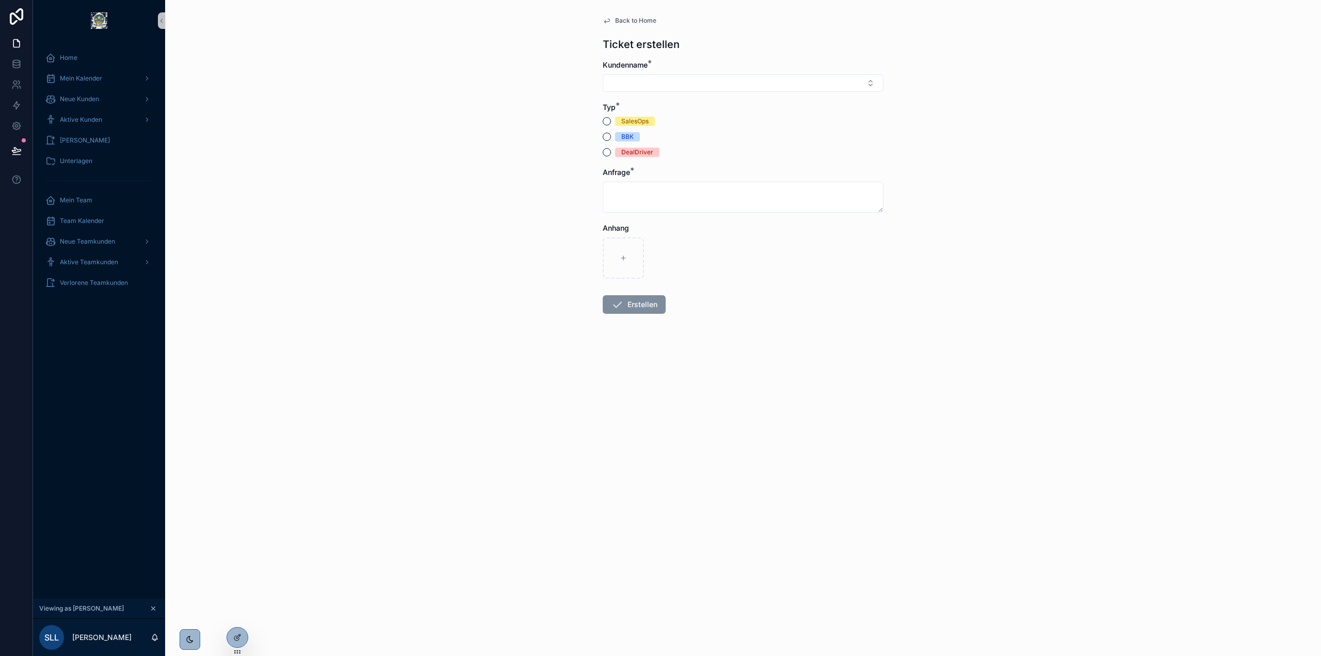
click at [616, 114] on div "Typ * SalesOps BBK DealDriver" at bounding box center [743, 129] width 281 height 55
click at [619, 118] on span "SalesOps" at bounding box center [635, 121] width 40 height 9
click at [611, 118] on button "SalesOps" at bounding box center [607, 121] width 8 height 8
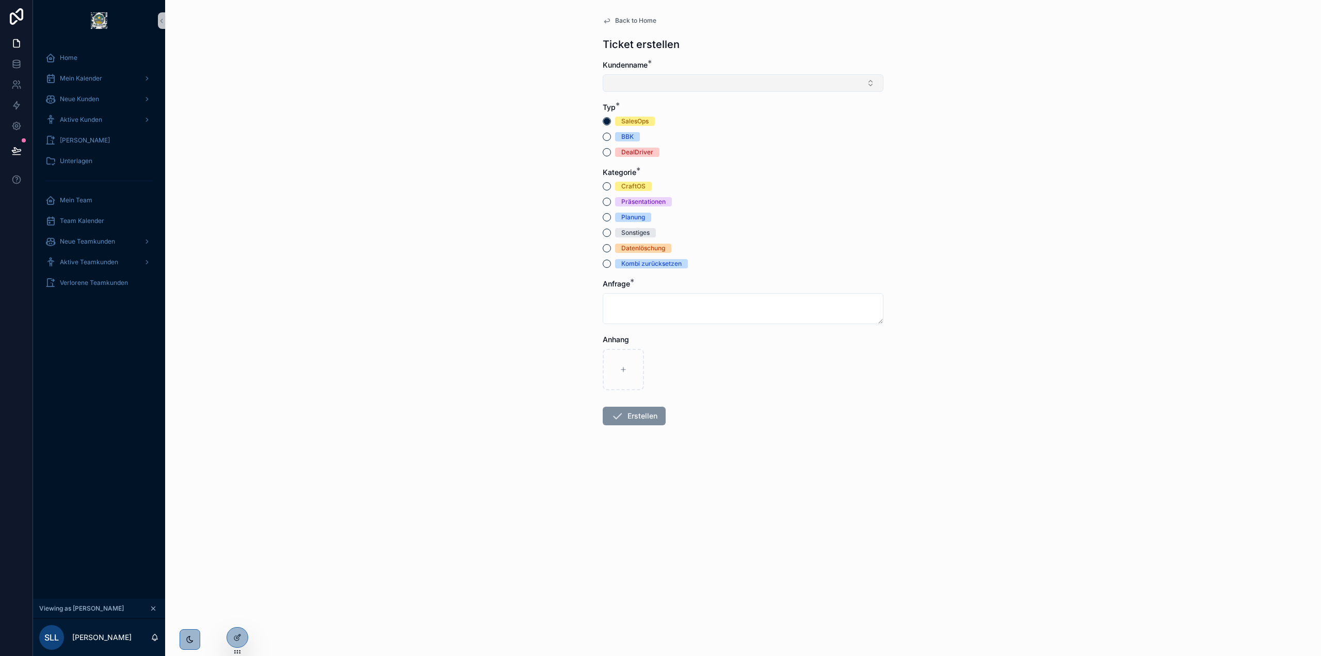
click at [722, 86] on button "Select Button" at bounding box center [743, 83] width 281 height 18
click at [723, 204] on div "[PERSON_NAME]" at bounding box center [743, 206] width 276 height 17
drag, startPoint x: 644, startPoint y: 122, endPoint x: 748, endPoint y: 313, distance: 216.6
click at [748, 313] on form "Kundenname * [PERSON_NAME] Typ * SalesOps BBK DealDriver Kategorie * CraftOS Pr…" at bounding box center [743, 276] width 281 height 433
click at [807, 264] on div "Kombi zurücksetzen" at bounding box center [743, 265] width 281 height 9
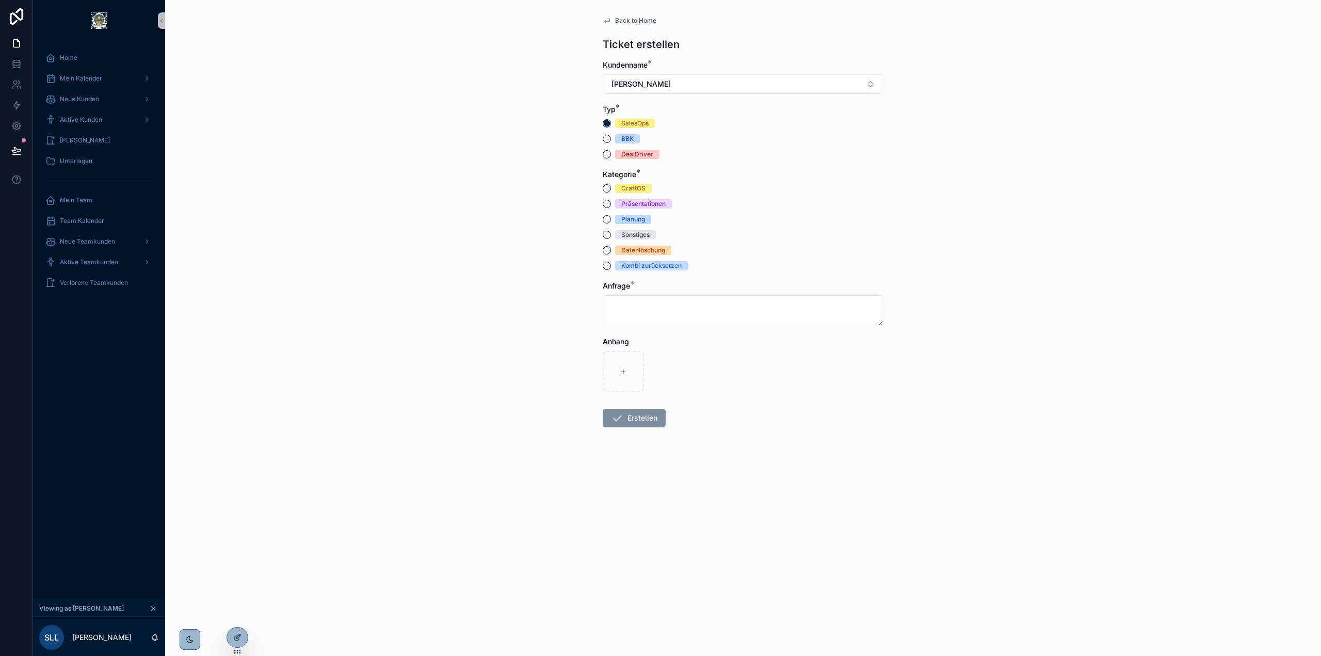
click at [519, 283] on div "Back to Home Ticket erstellen Kundenname * [PERSON_NAME] Typ * SalesOps BBK Dea…" at bounding box center [743, 328] width 1156 height 656
click at [633, 231] on div "Sonstiges" at bounding box center [635, 234] width 28 height 9
click at [611, 231] on button "Sonstiges" at bounding box center [607, 235] width 8 height 8
click at [748, 315] on textarea "scrollable content" at bounding box center [743, 310] width 281 height 31
type textarea "*****"
